Goal: Task Accomplishment & Management: Use online tool/utility

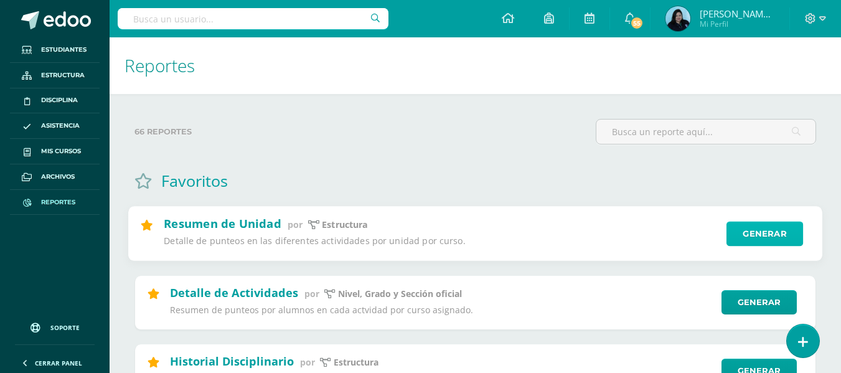
click at [759, 227] on link "Generar" at bounding box center [764, 234] width 77 height 25
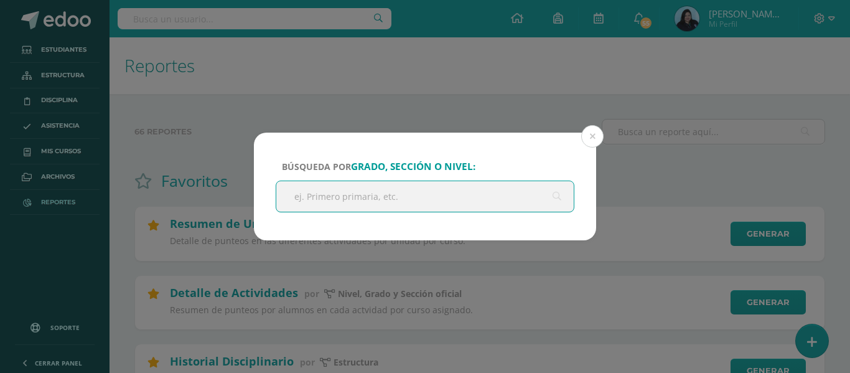
click at [372, 197] on input "text" at bounding box center [424, 196] width 297 height 30
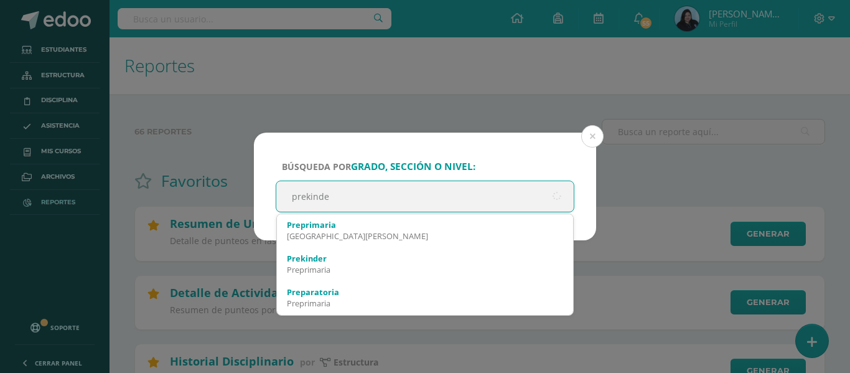
type input "prekinder"
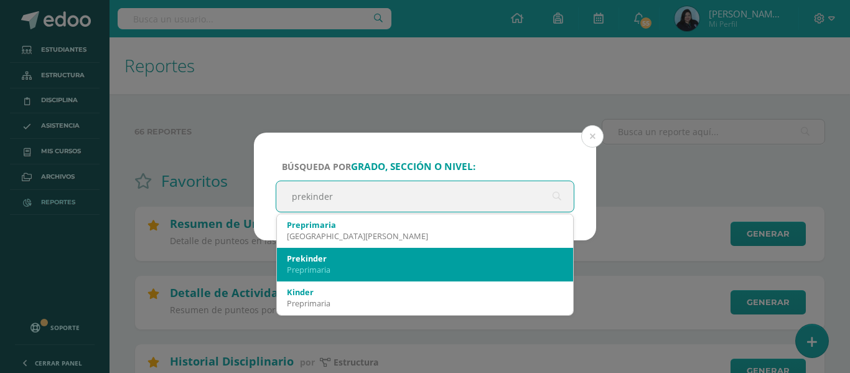
click at [316, 256] on div "Prekinder" at bounding box center [425, 258] width 276 height 11
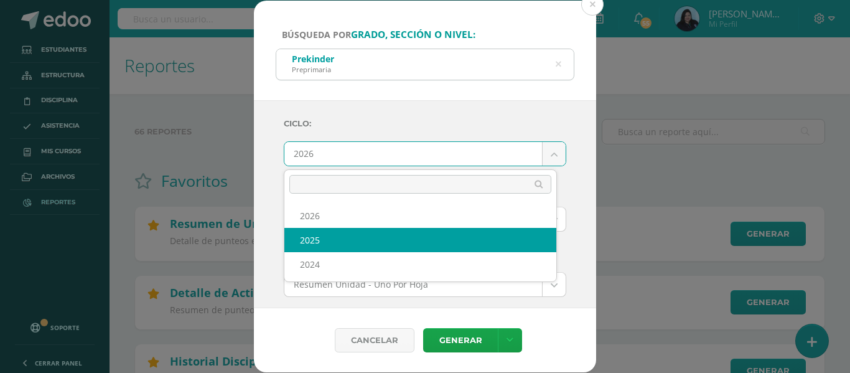
select select "2"
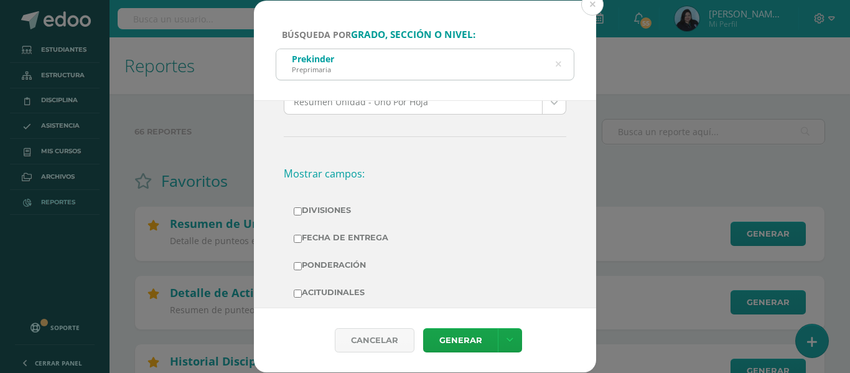
scroll to position [187, 0]
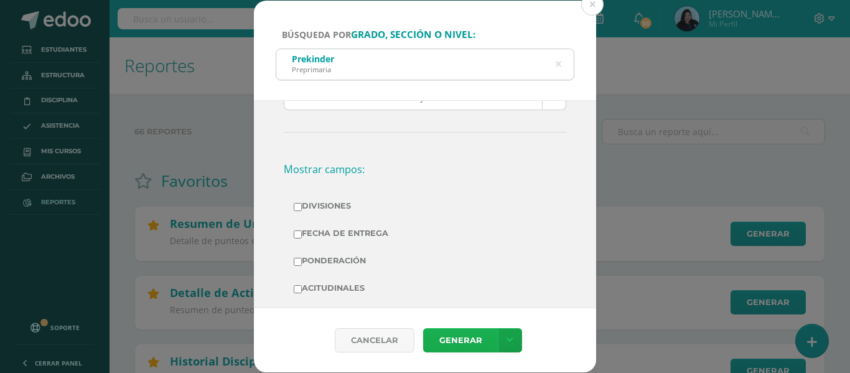
click at [464, 336] on link "Generar" at bounding box center [460, 340] width 75 height 24
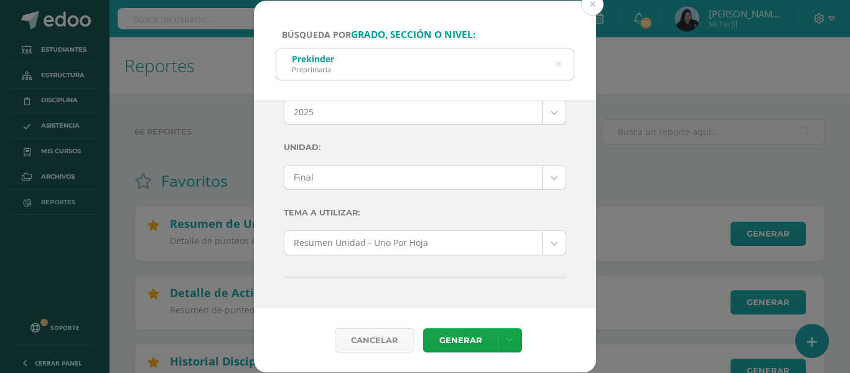
scroll to position [0, 0]
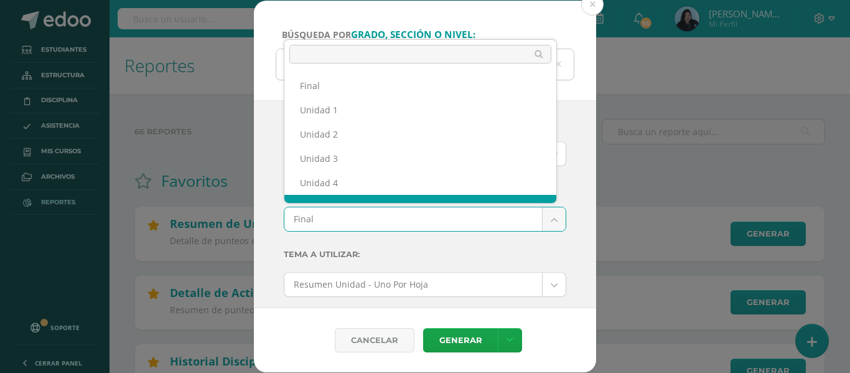
scroll to position [16, 0]
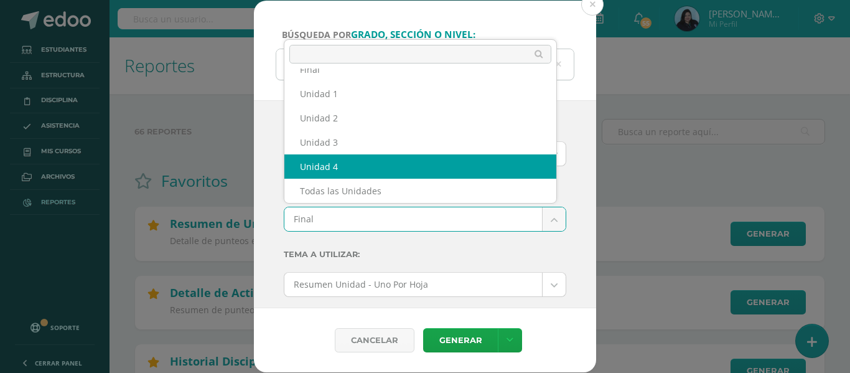
select select "Unidad 4"
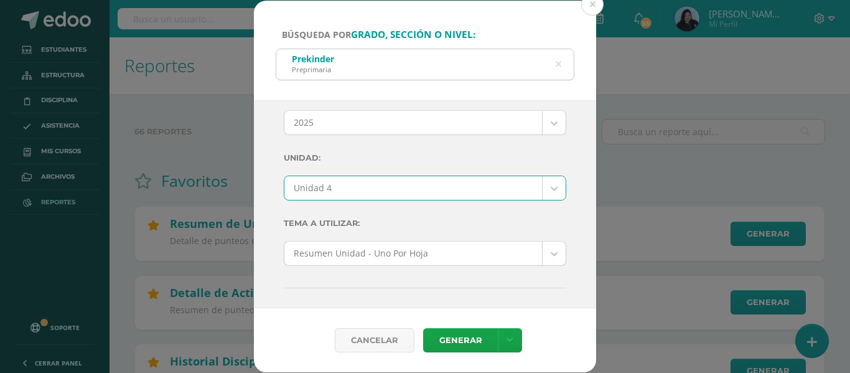
scroll to position [62, 0]
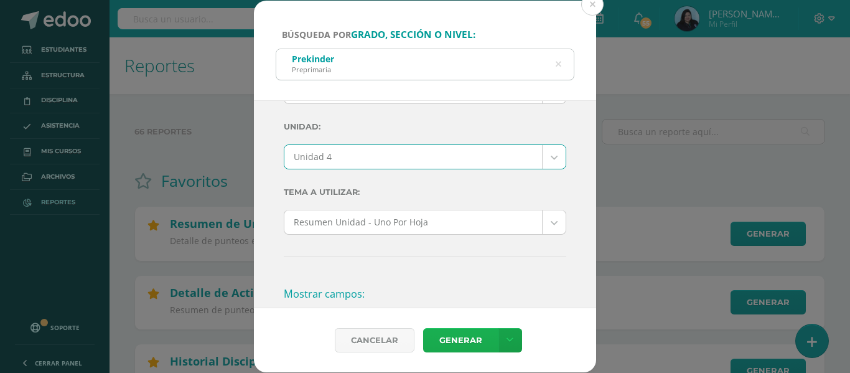
click at [467, 342] on link "Generar" at bounding box center [460, 340] width 75 height 24
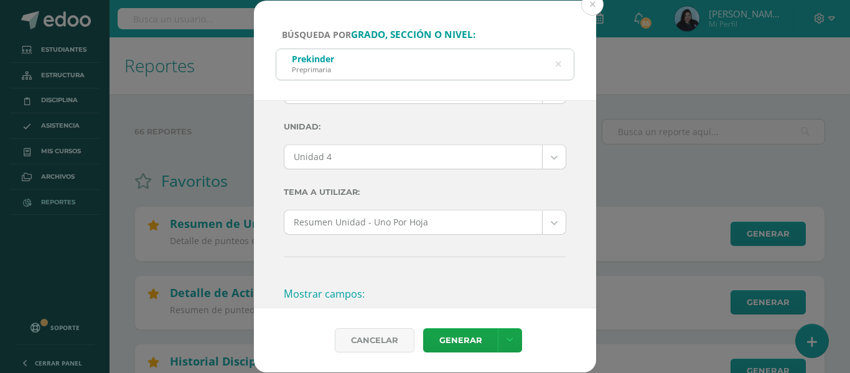
click at [558, 67] on icon at bounding box center [558, 65] width 26 height 26
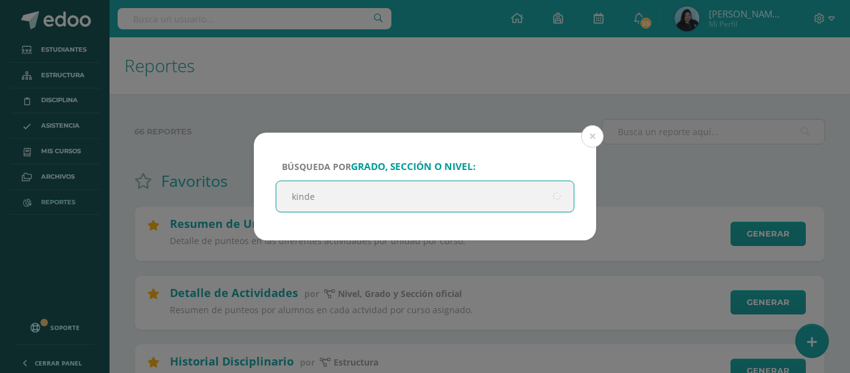
type input "kinder"
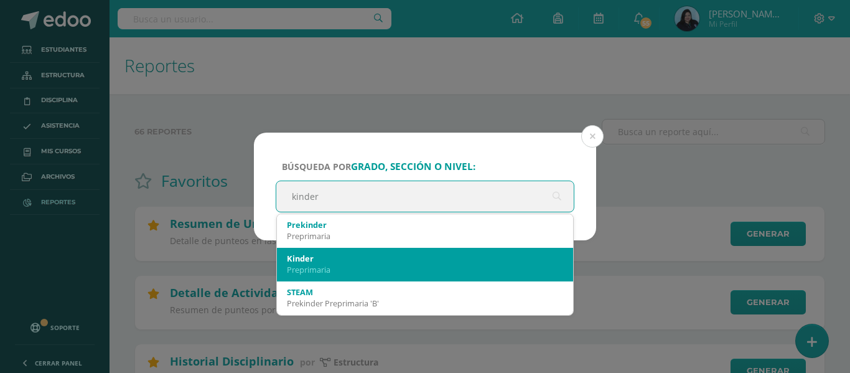
click at [306, 260] on div "Kinder" at bounding box center [425, 258] width 276 height 11
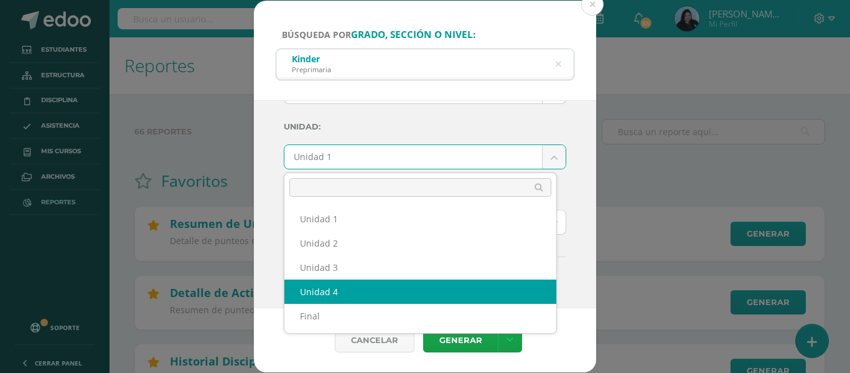
select select "Unidad 4"
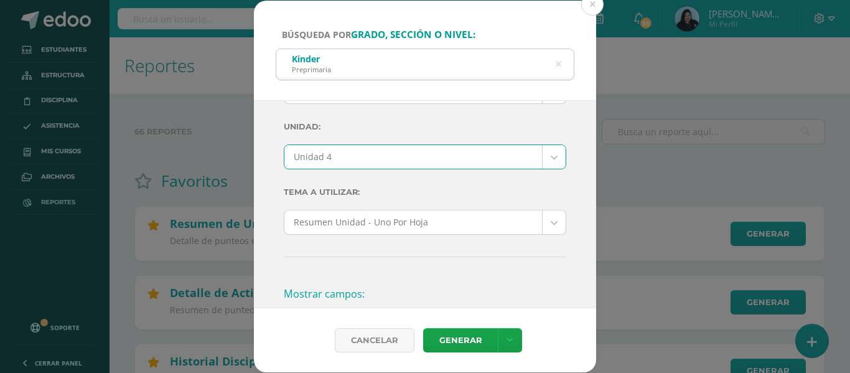
scroll to position [0, 0]
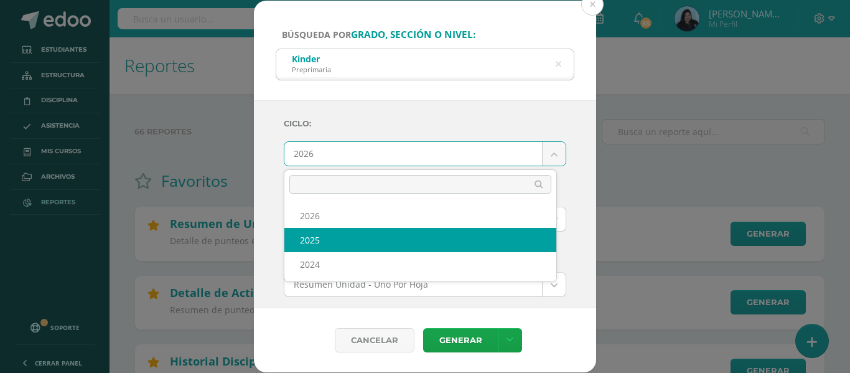
select select "2"
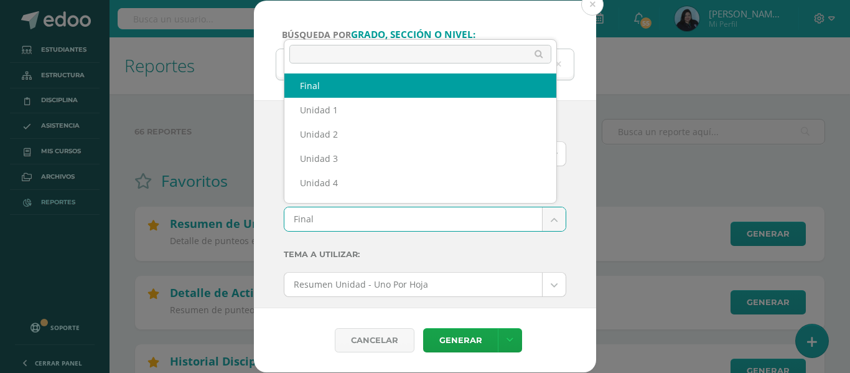
scroll to position [16, 0]
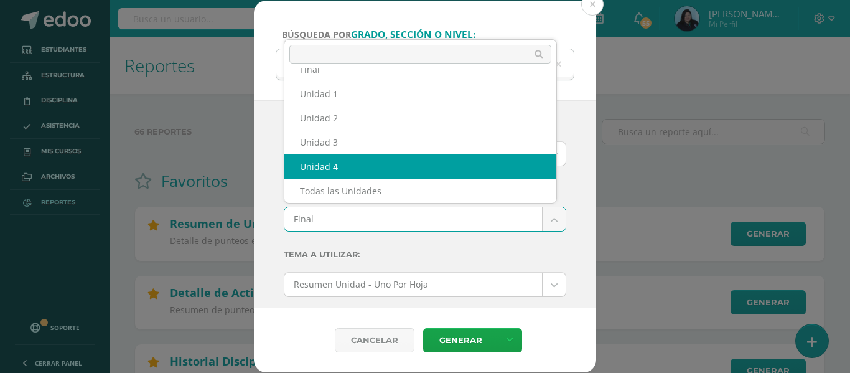
select select "Unidad 4"
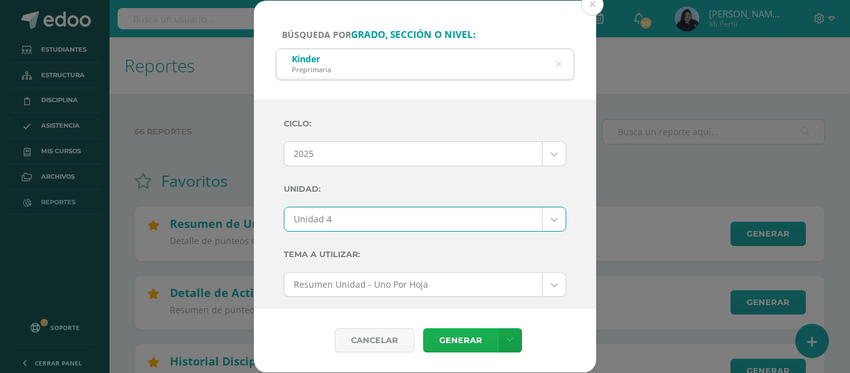
click at [474, 336] on link "Generar" at bounding box center [460, 340] width 75 height 24
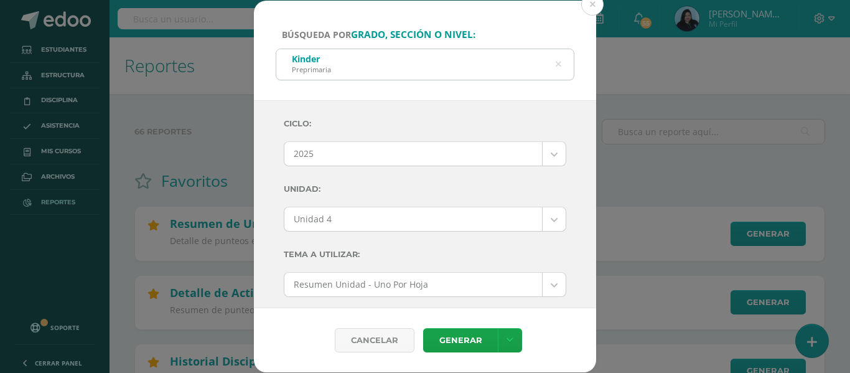
click at [556, 62] on icon at bounding box center [558, 65] width 26 height 26
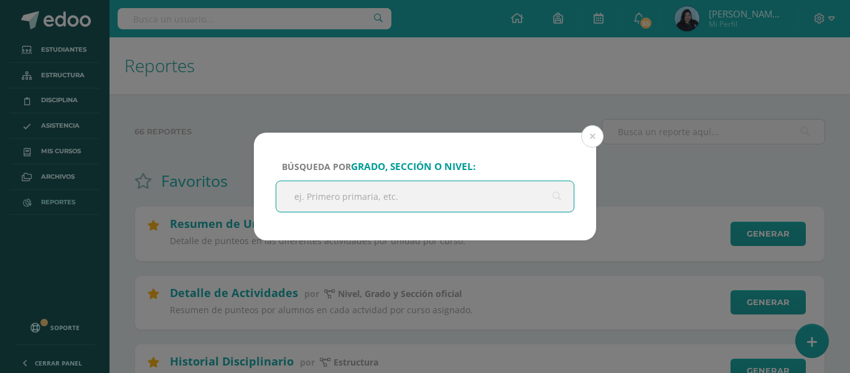
click at [395, 199] on input "text" at bounding box center [424, 196] width 297 height 30
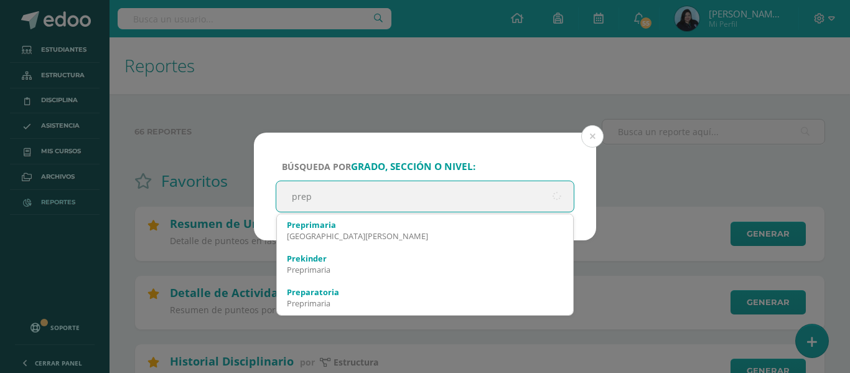
type input "prepa"
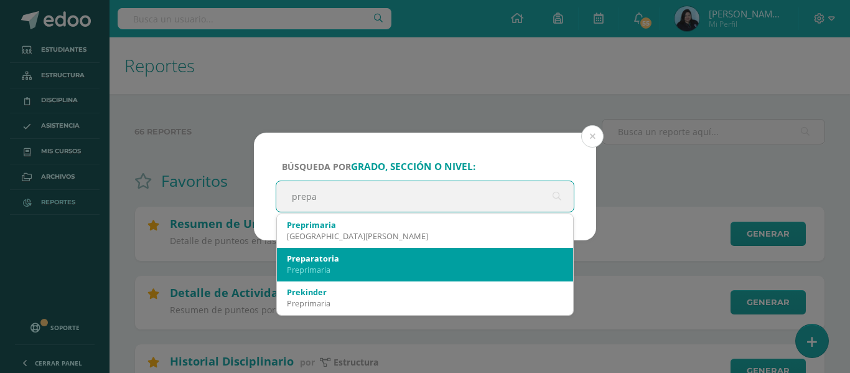
click at [360, 262] on div "Preparatoria" at bounding box center [425, 258] width 276 height 11
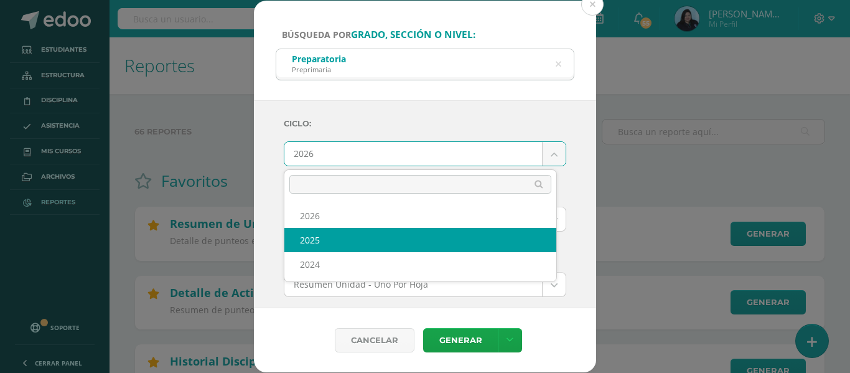
select select "2"
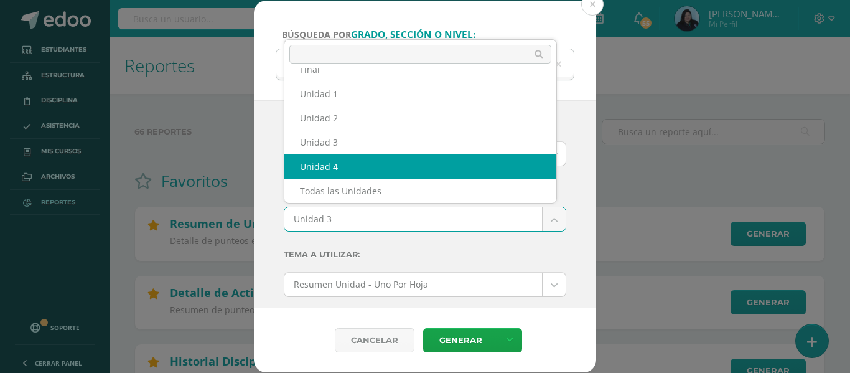
select select "Unidad 4"
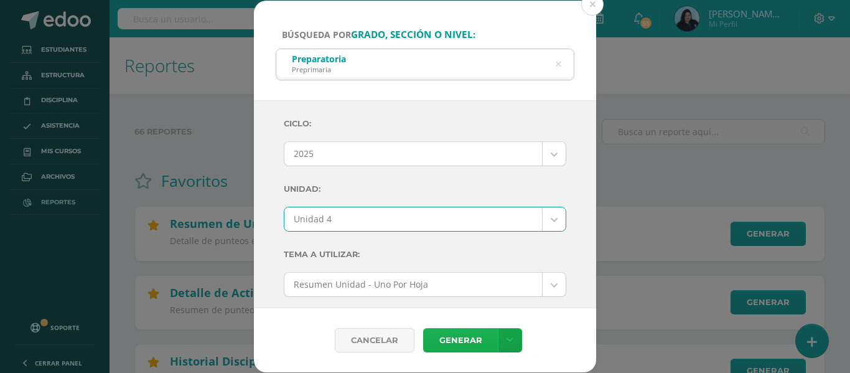
click at [456, 337] on link "Generar" at bounding box center [460, 340] width 75 height 24
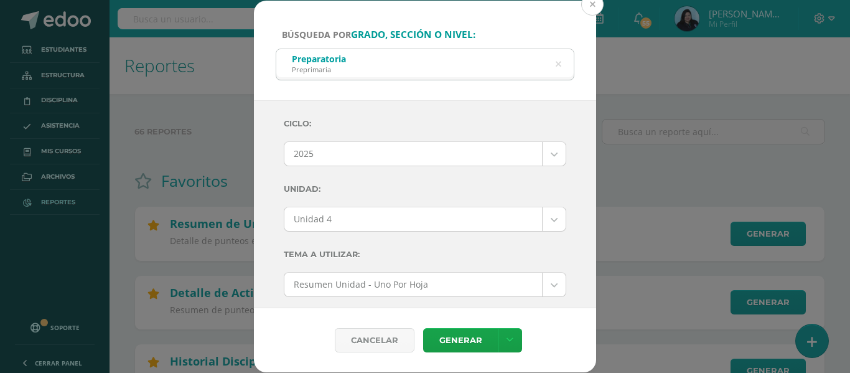
click at [592, 7] on button at bounding box center [592, 4] width 22 height 22
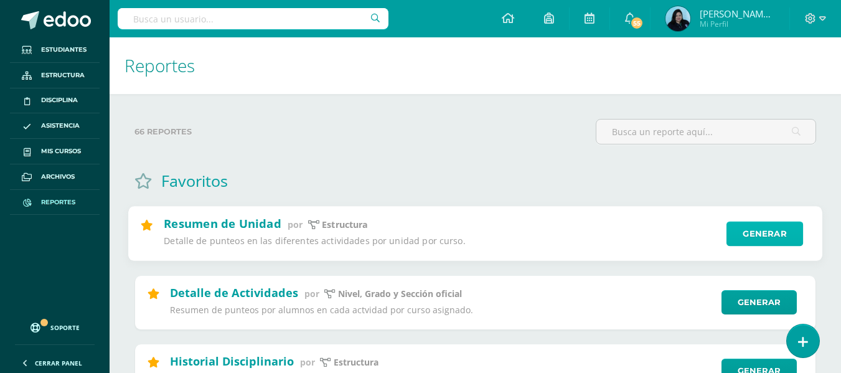
click at [750, 228] on link "Generar" at bounding box center [764, 234] width 77 height 25
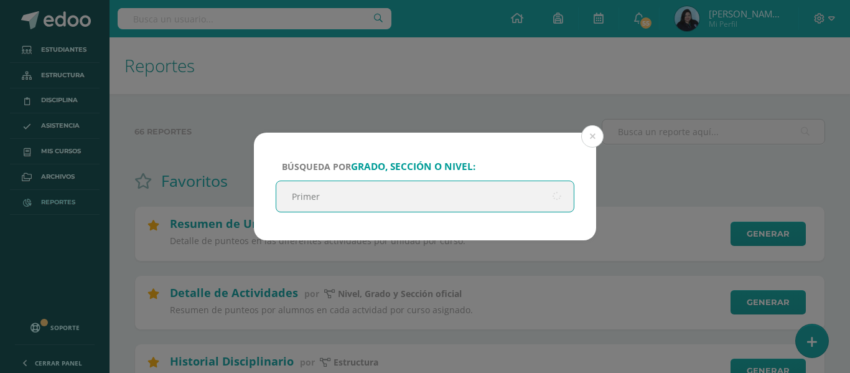
type input "Primero"
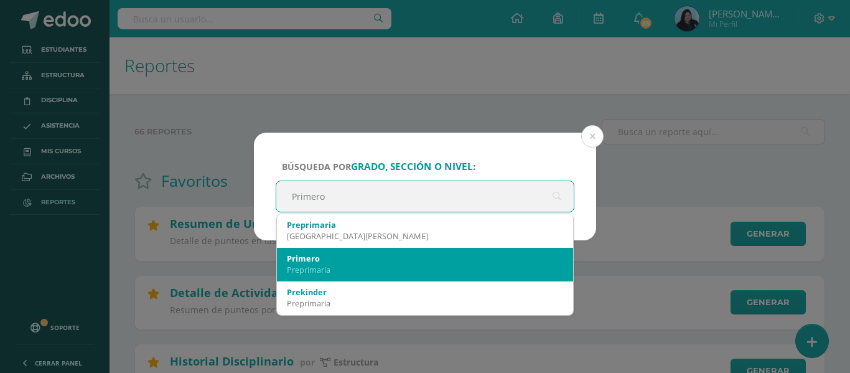
click at [357, 256] on div "Primero" at bounding box center [425, 258] width 276 height 11
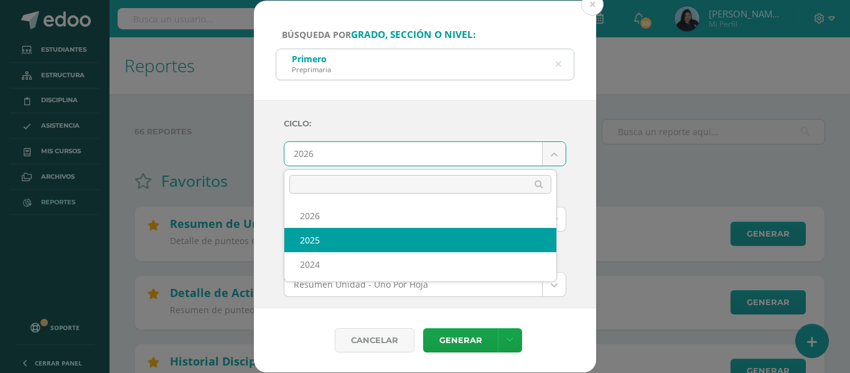
select select "2"
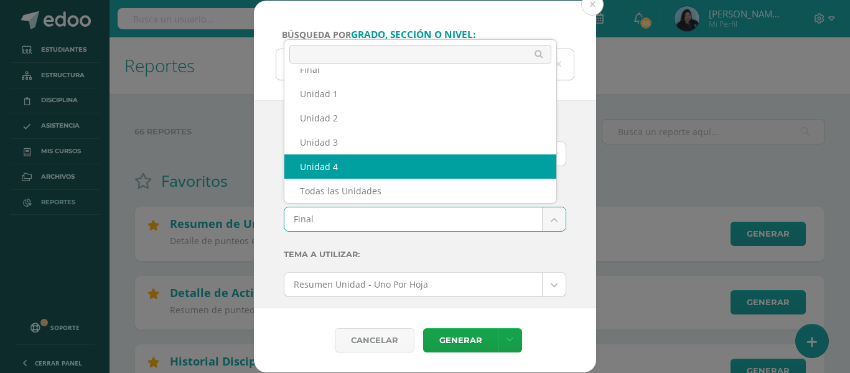
select select "Unidad 4"
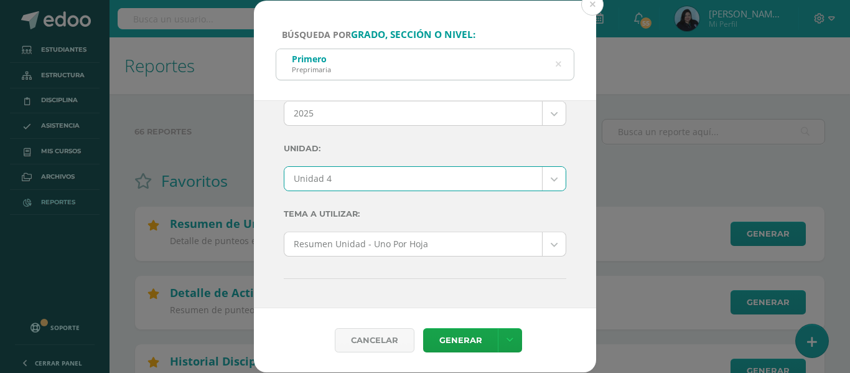
scroll to position [62, 0]
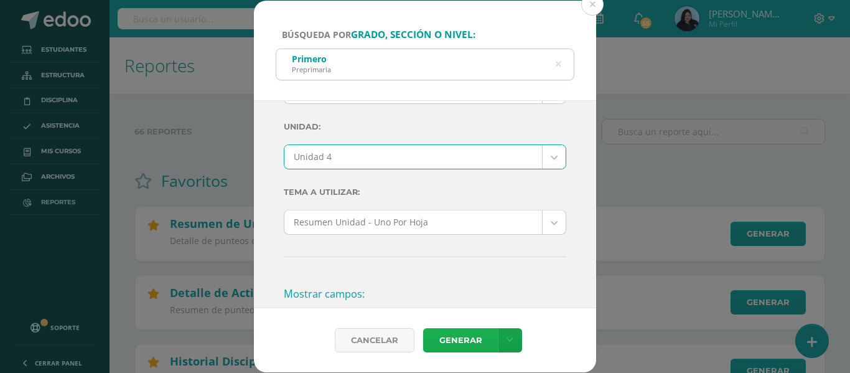
click at [477, 342] on link "Generar" at bounding box center [460, 340] width 75 height 24
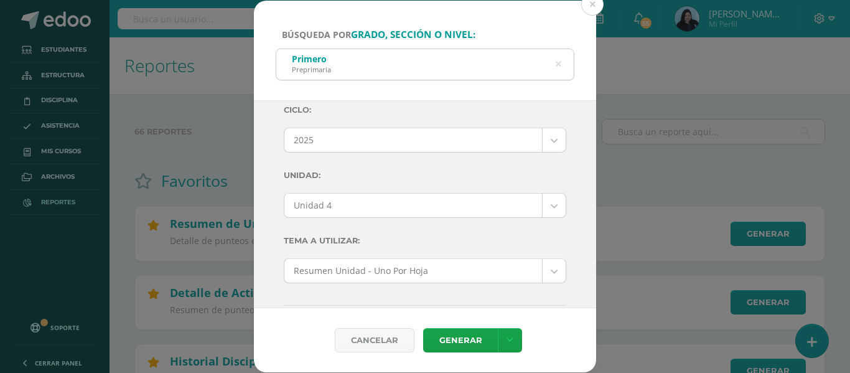
scroll to position [0, 0]
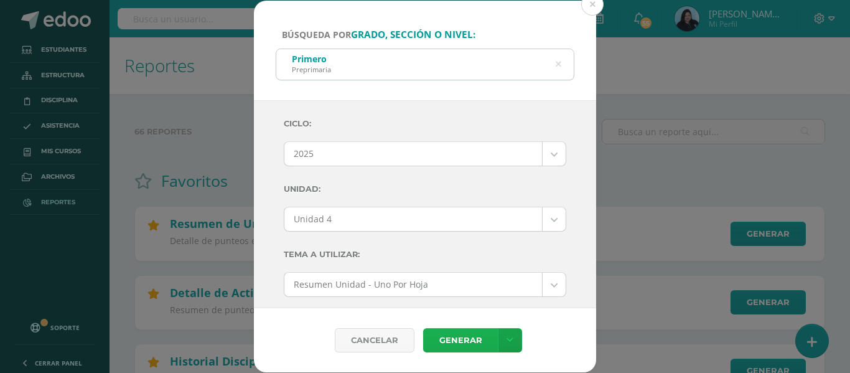
click at [475, 332] on link "Generar" at bounding box center [460, 340] width 75 height 24
